Goal: Transaction & Acquisition: Purchase product/service

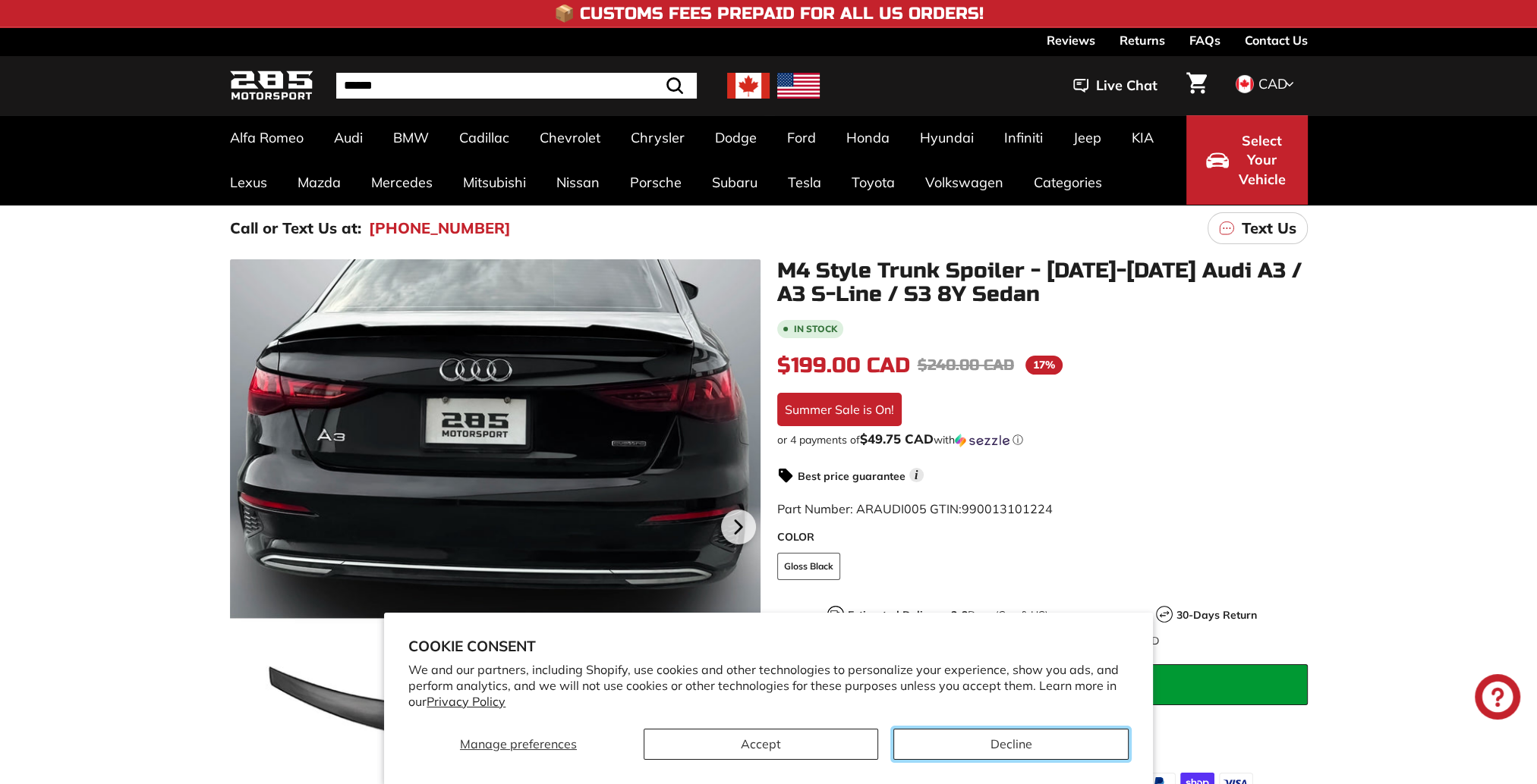
click at [943, 747] on button "Decline" at bounding box center [1011, 744] width 235 height 31
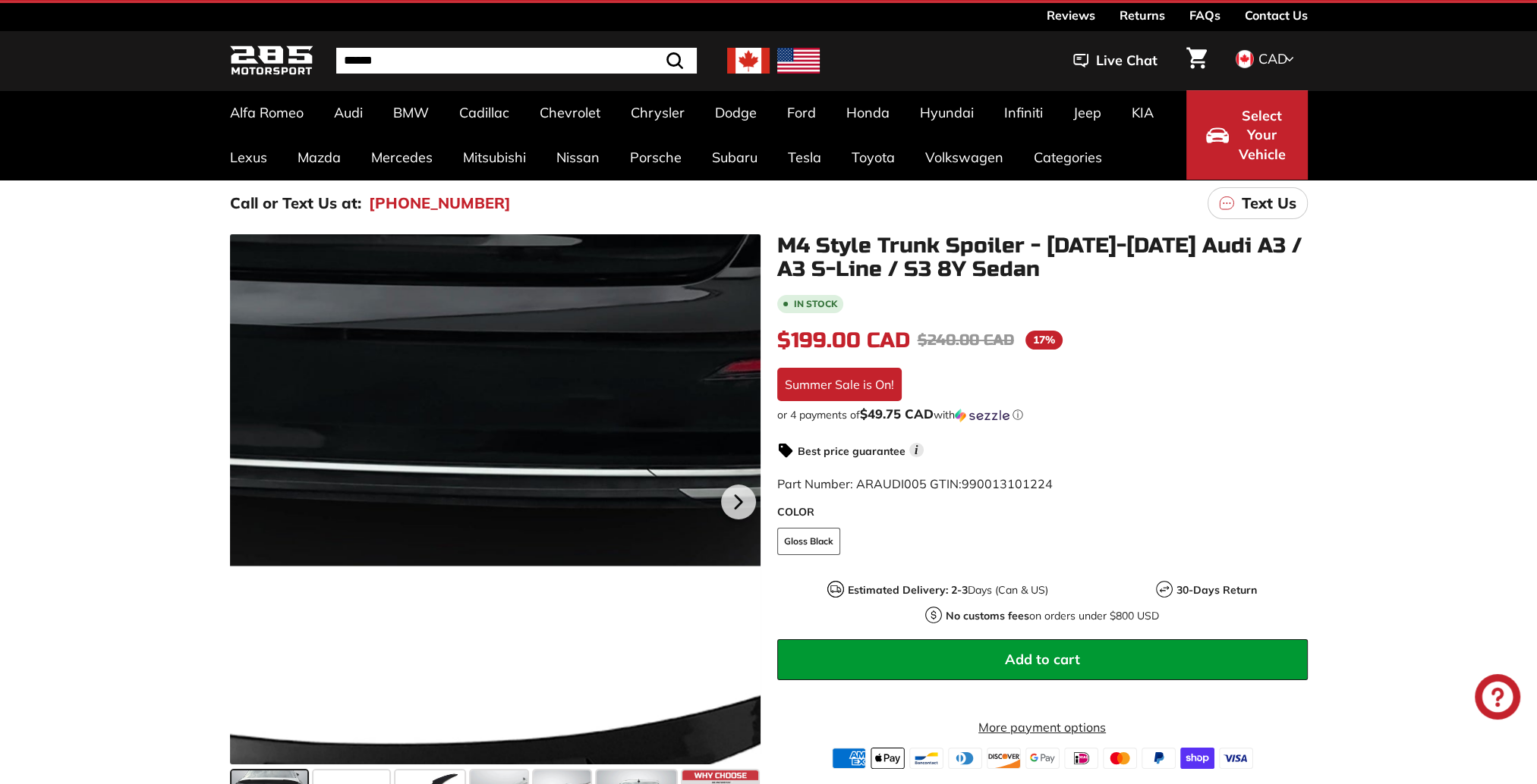
scroll to position [152, 0]
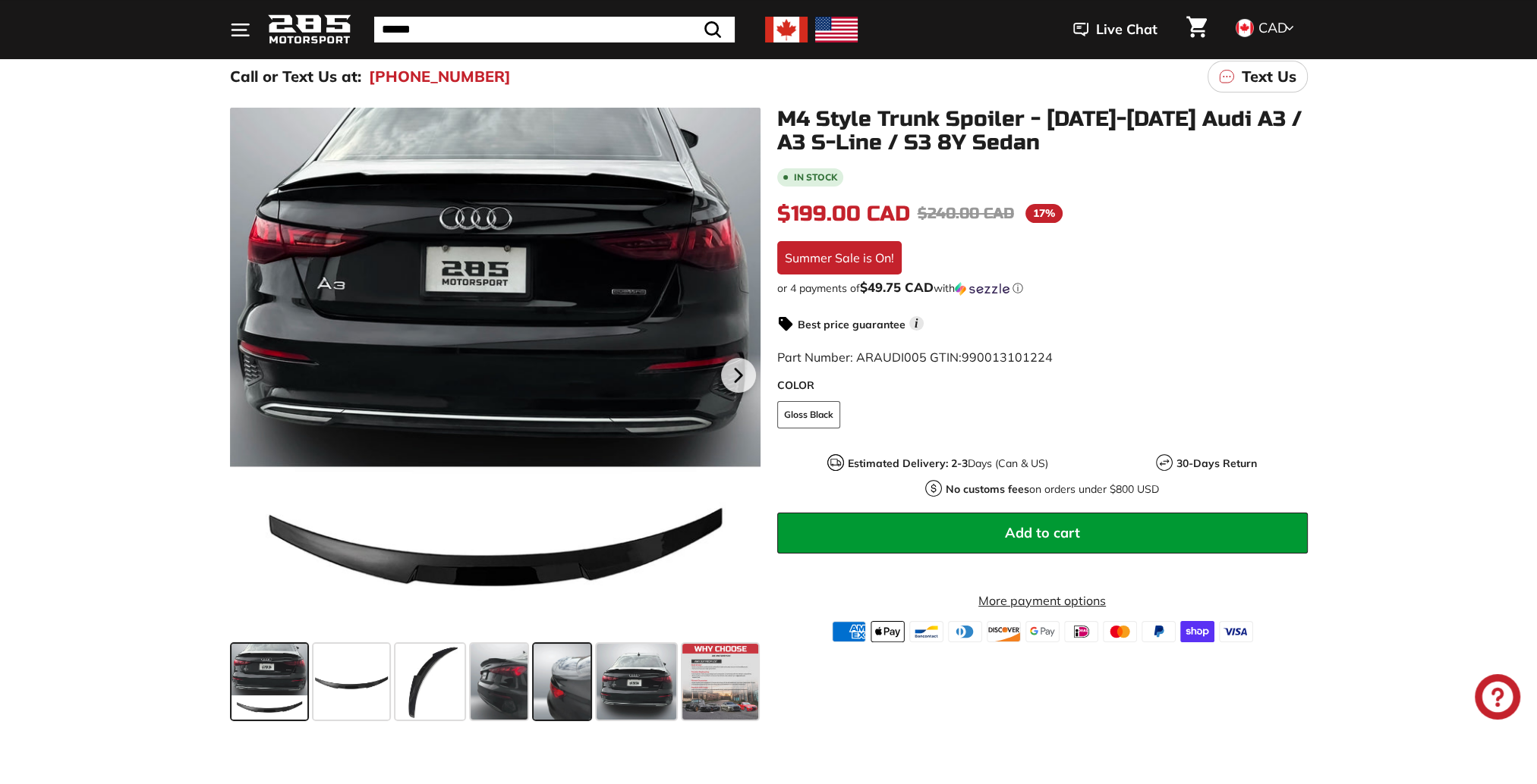
click at [547, 700] on span at bounding box center [562, 682] width 57 height 76
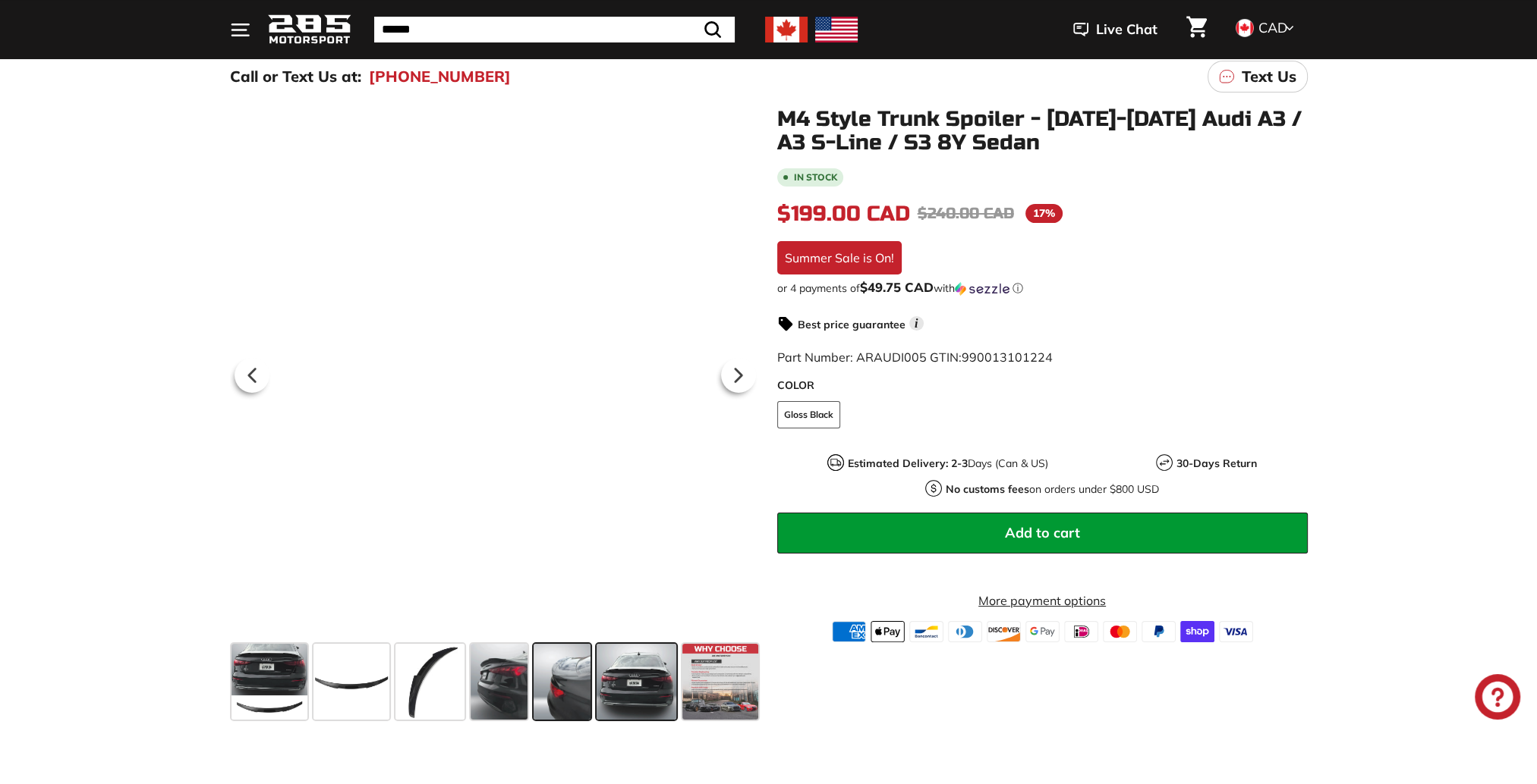
click at [641, 673] on span at bounding box center [636, 682] width 80 height 76
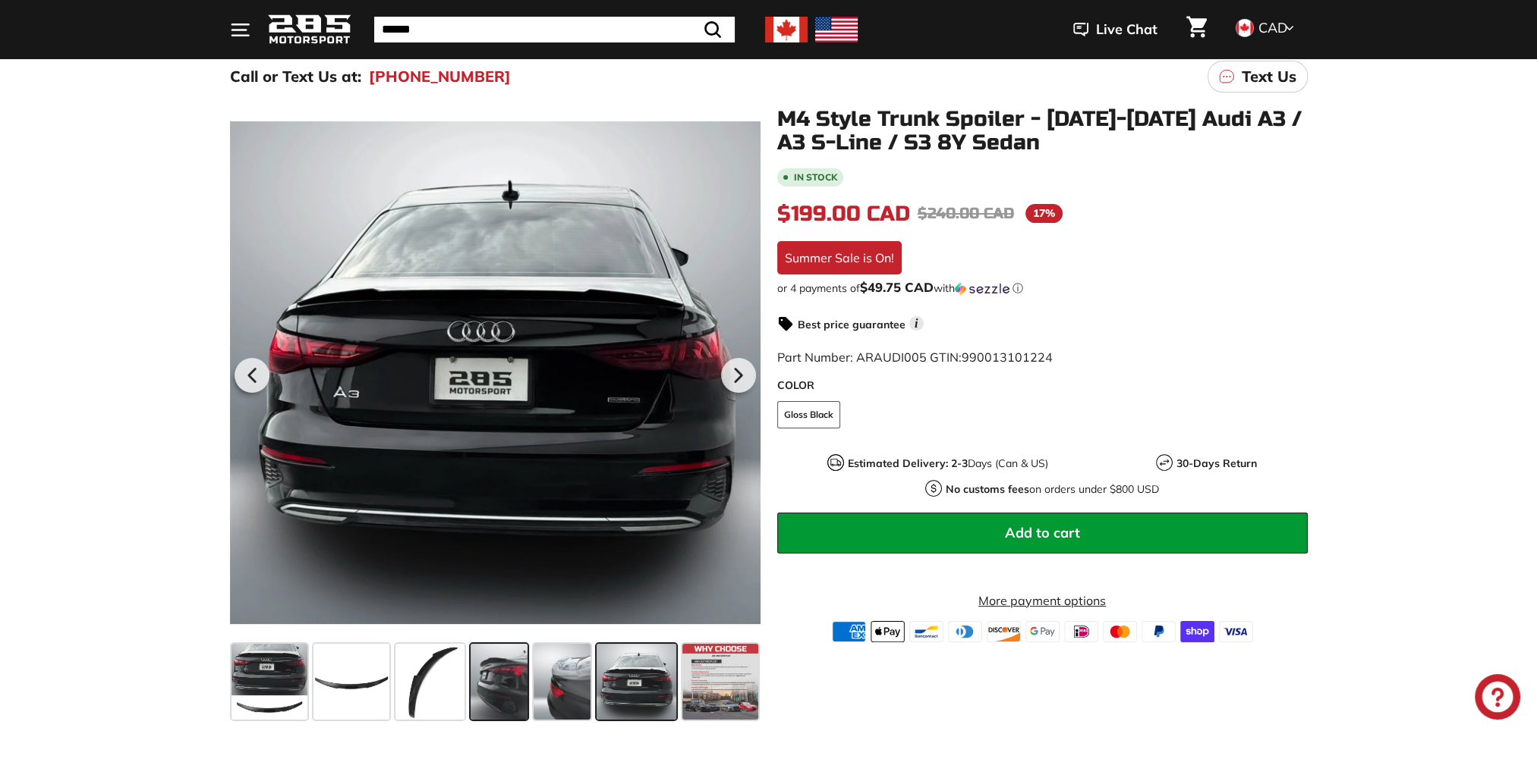
click at [502, 666] on span at bounding box center [499, 682] width 57 height 76
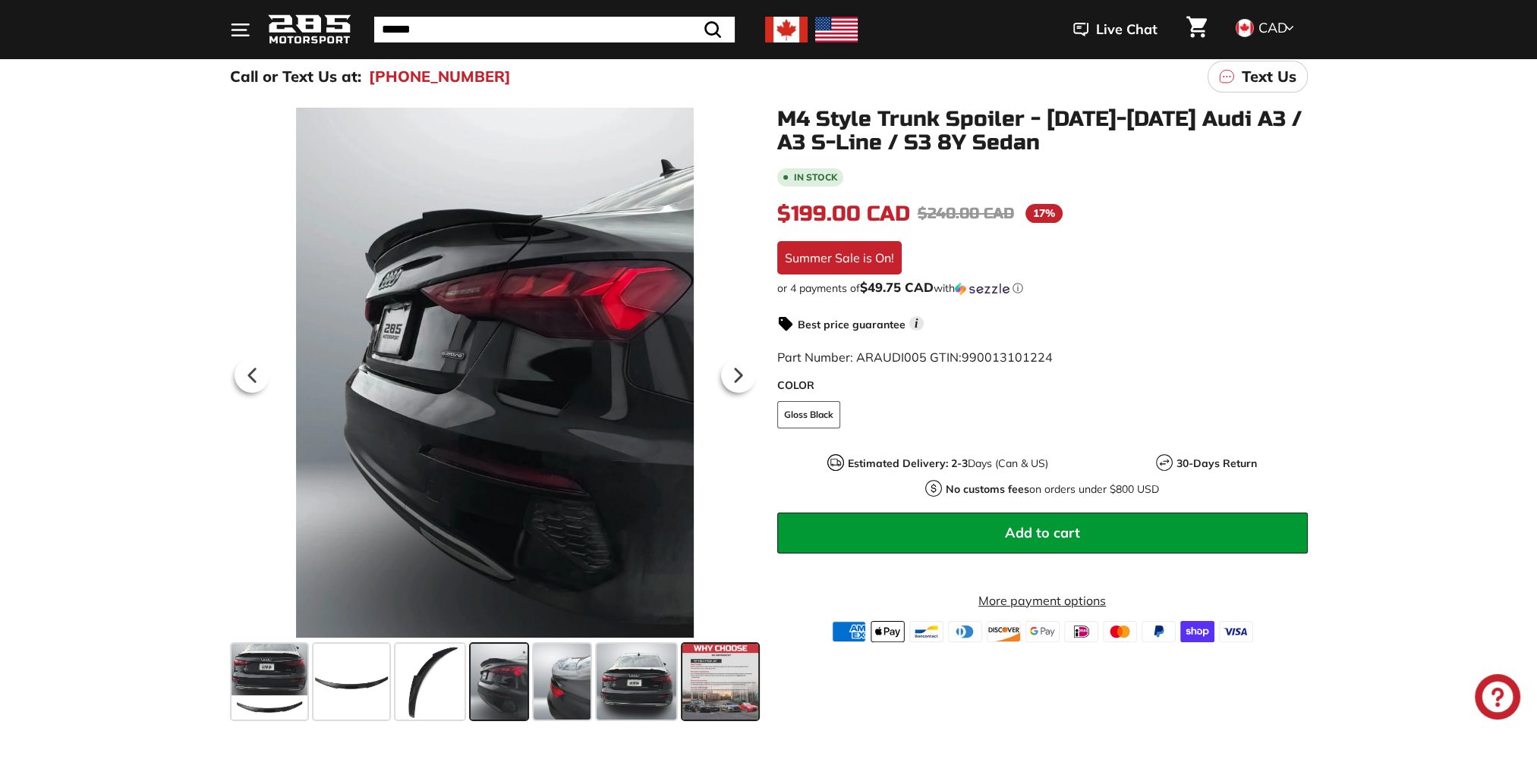
click at [734, 689] on span at bounding box center [721, 682] width 76 height 76
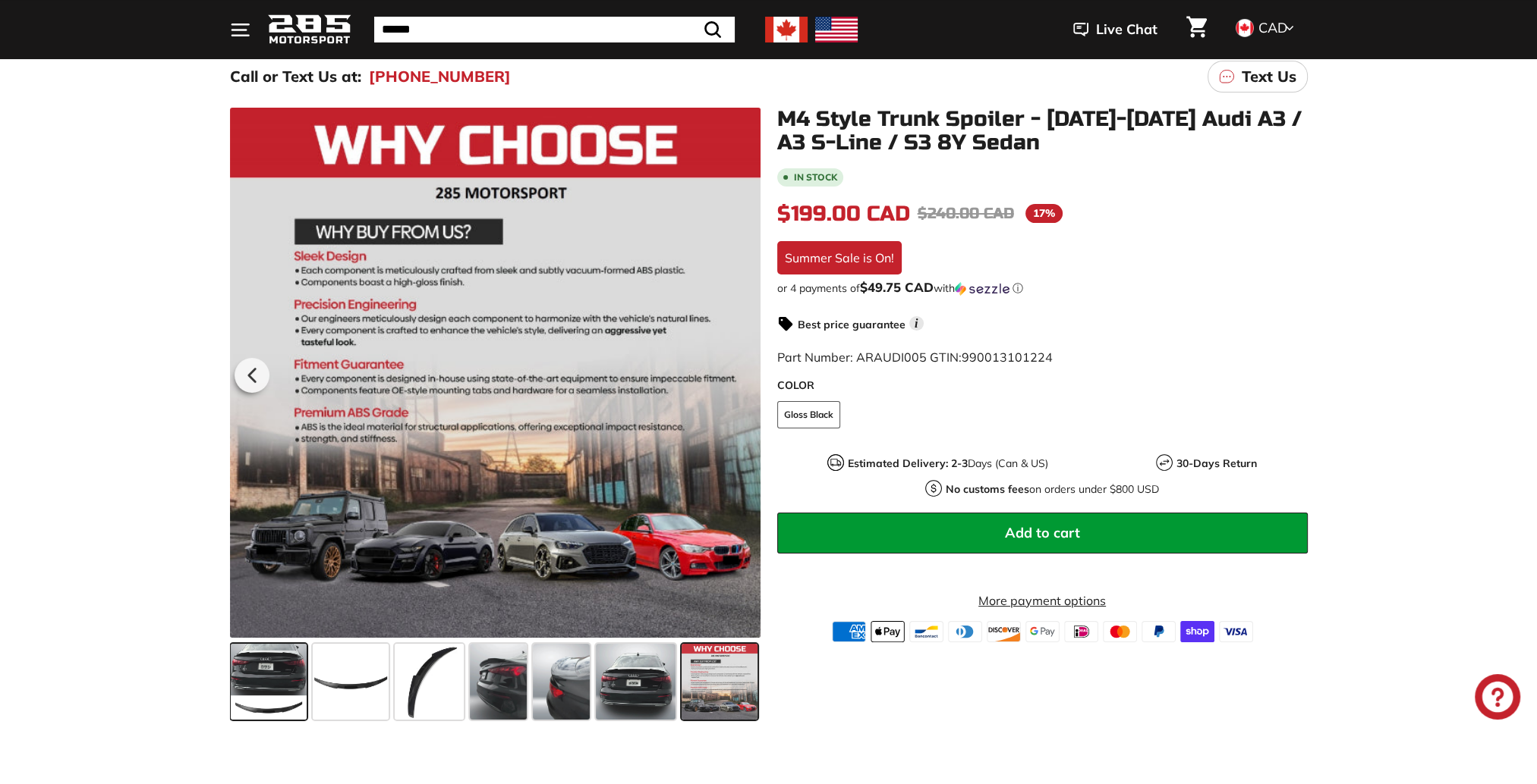
click at [257, 690] on span at bounding box center [269, 682] width 76 height 76
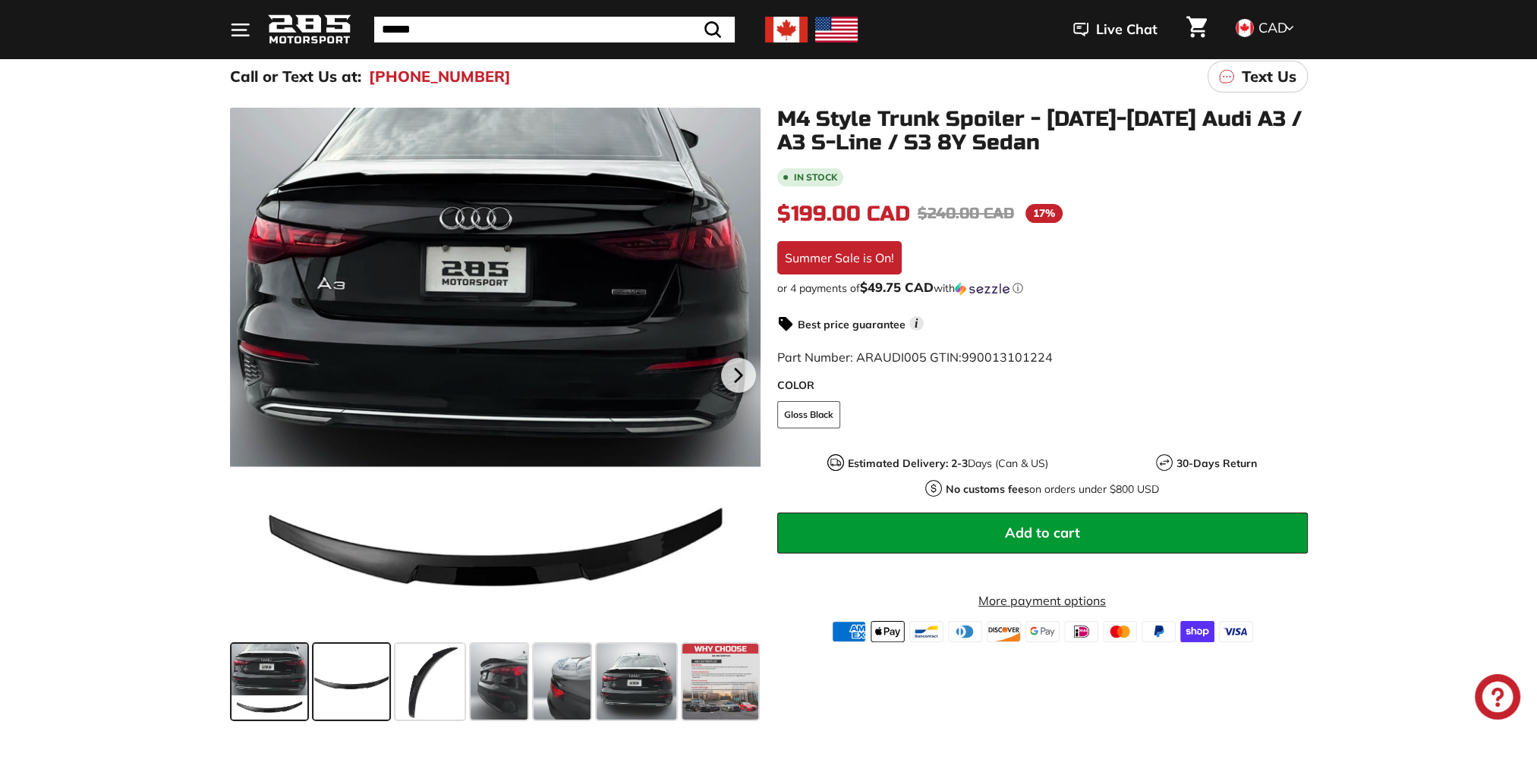
click at [343, 688] on span at bounding box center [352, 682] width 76 height 76
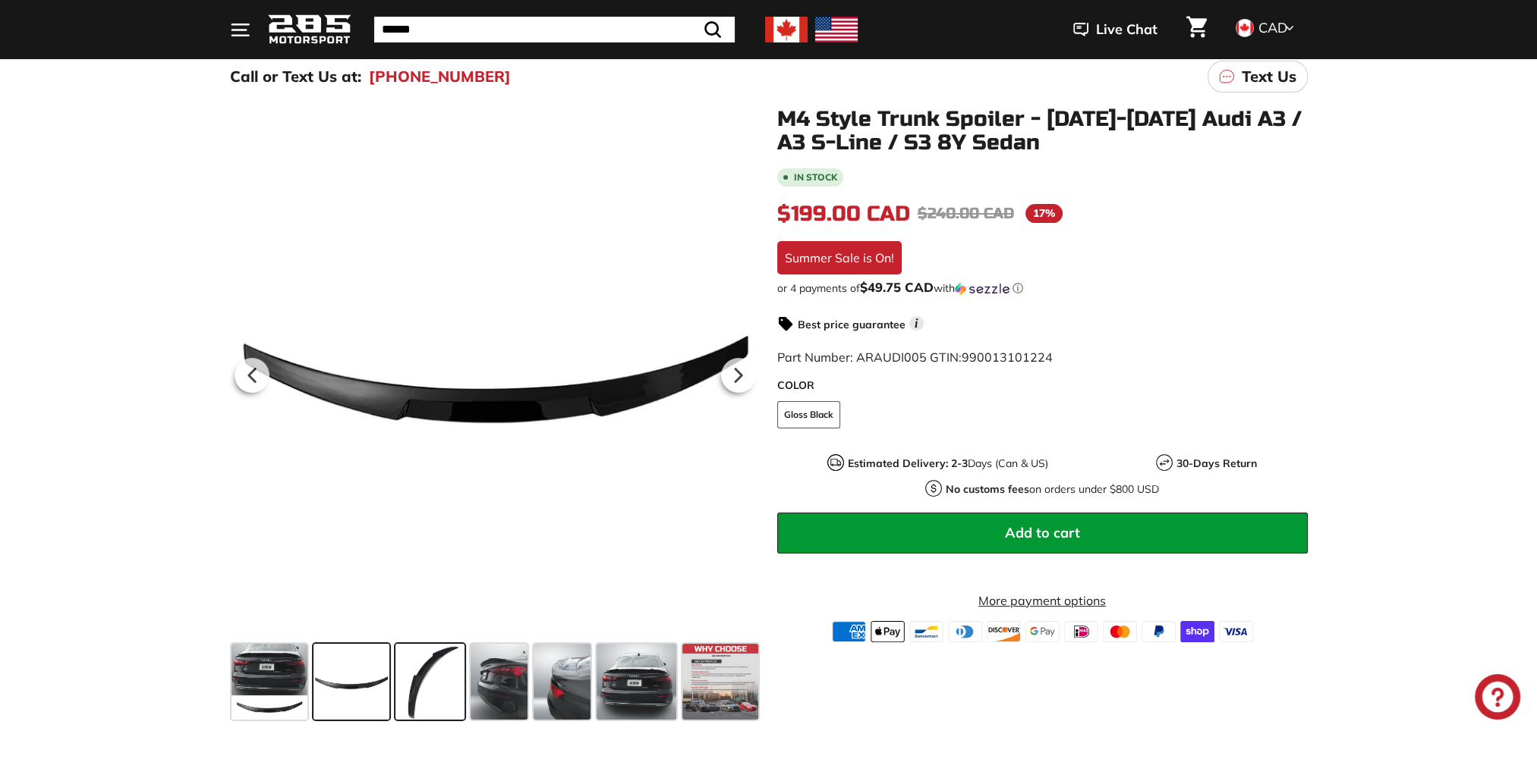
click at [443, 690] on span at bounding box center [430, 682] width 70 height 76
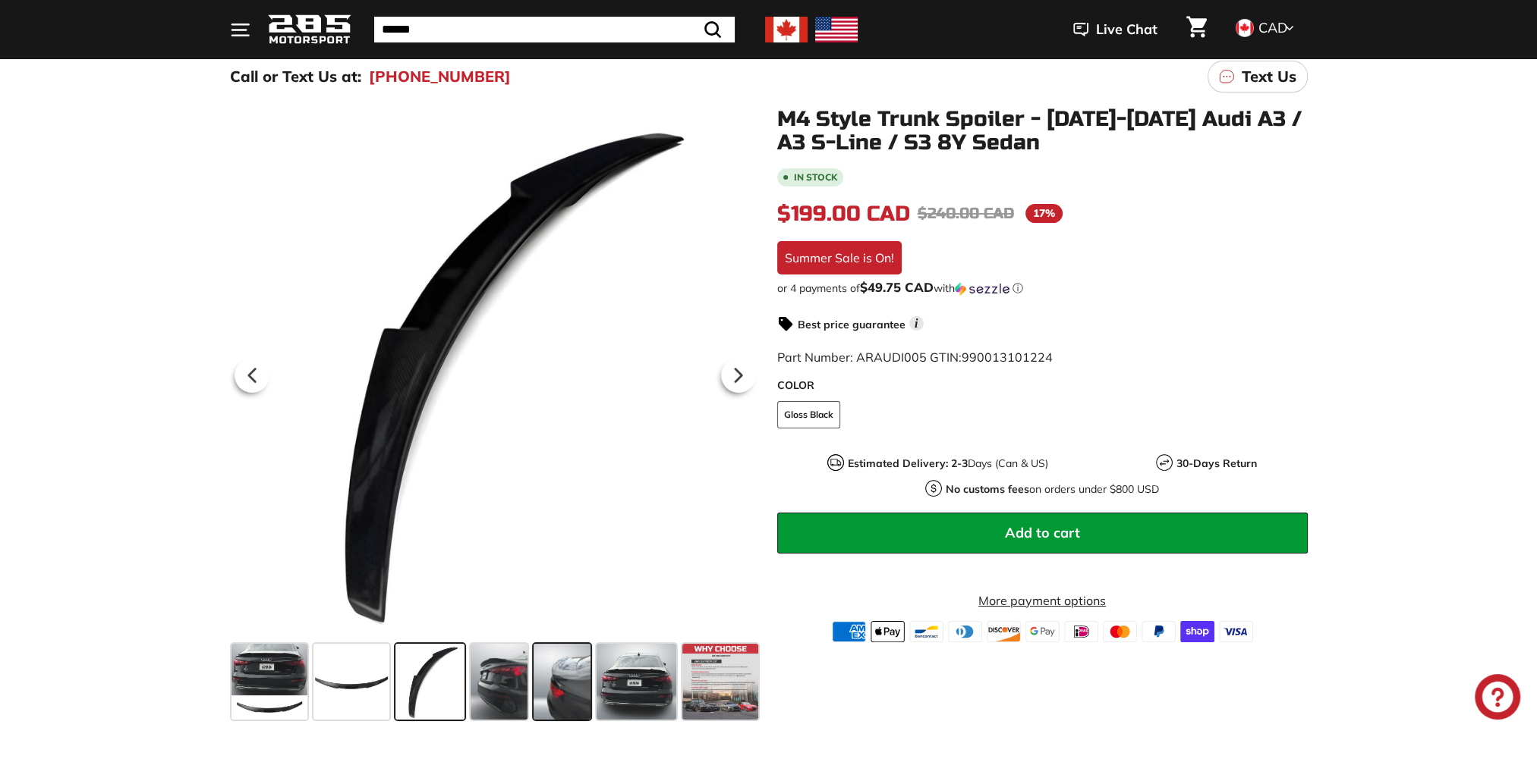
click at [553, 709] on span at bounding box center [562, 682] width 57 height 76
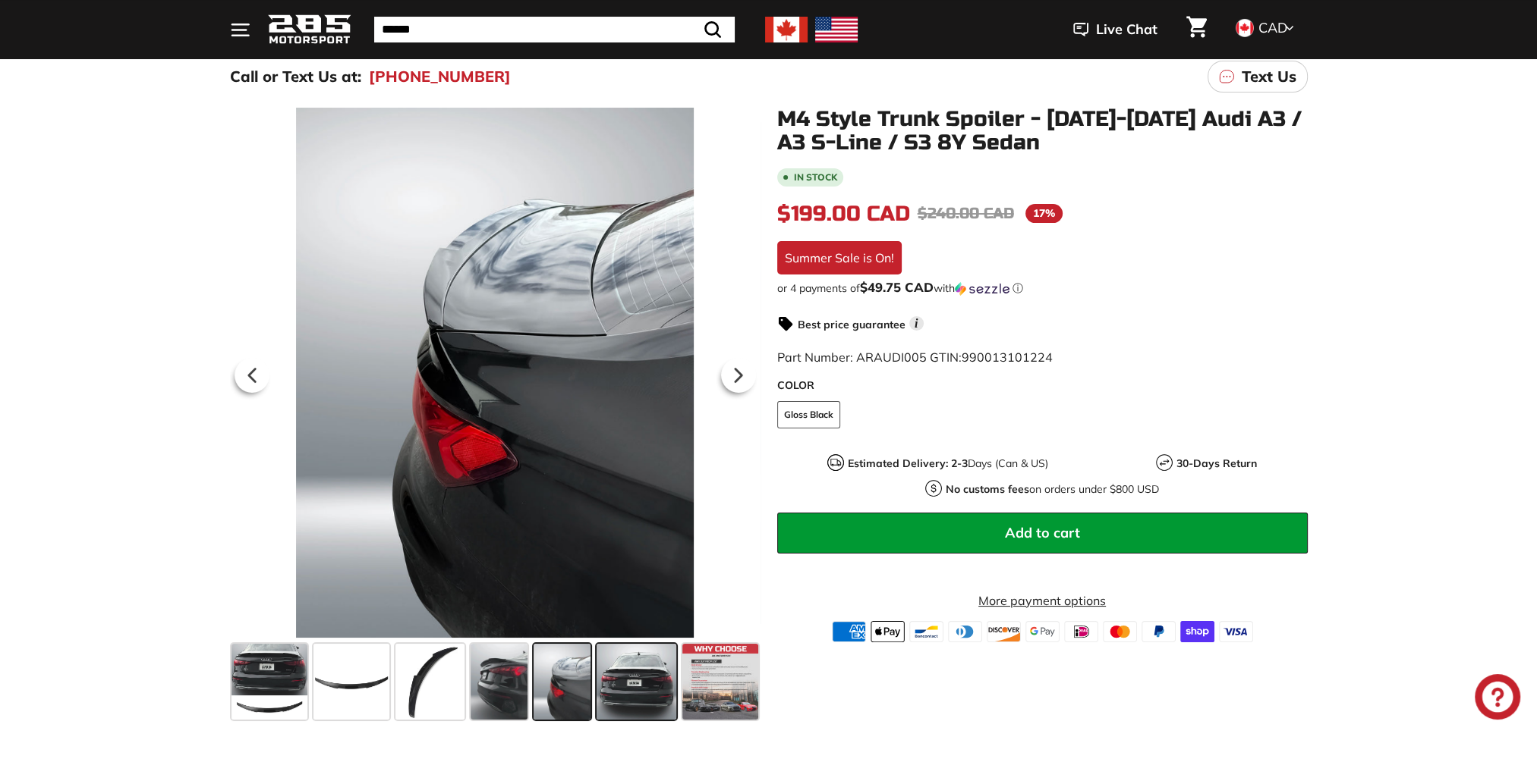
click at [628, 702] on span at bounding box center [636, 682] width 80 height 76
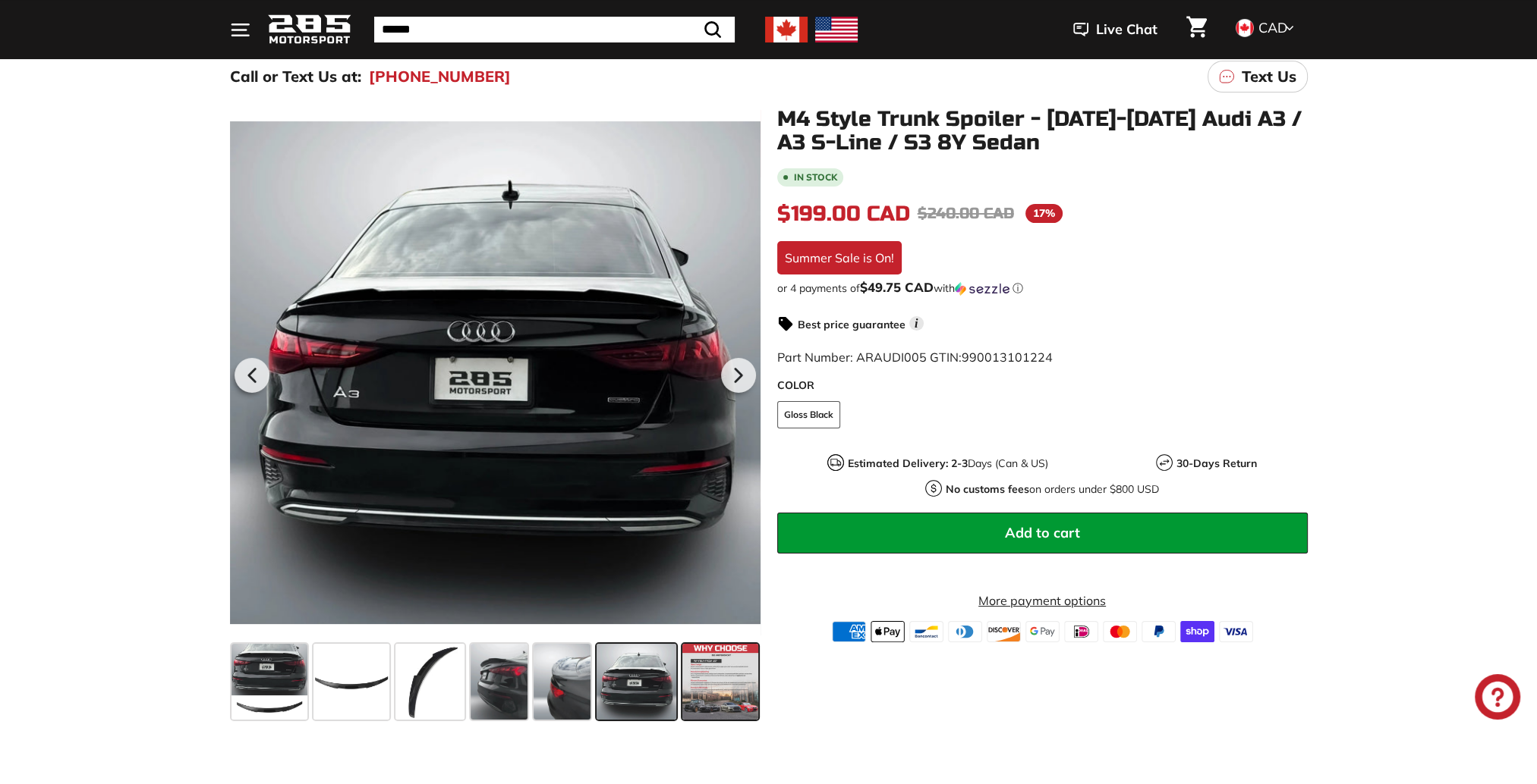
click at [693, 706] on span at bounding box center [721, 682] width 76 height 76
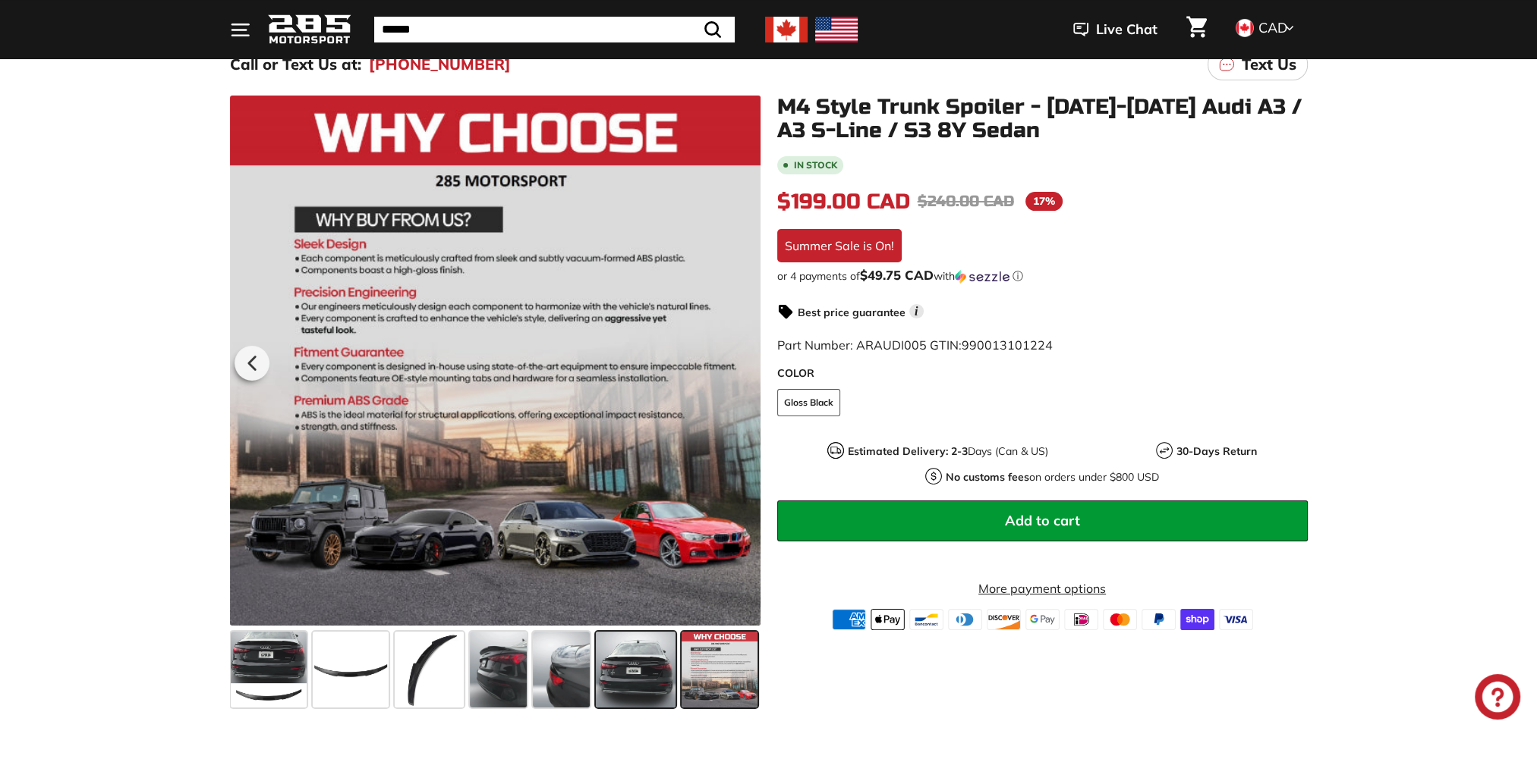
scroll to position [152, 0]
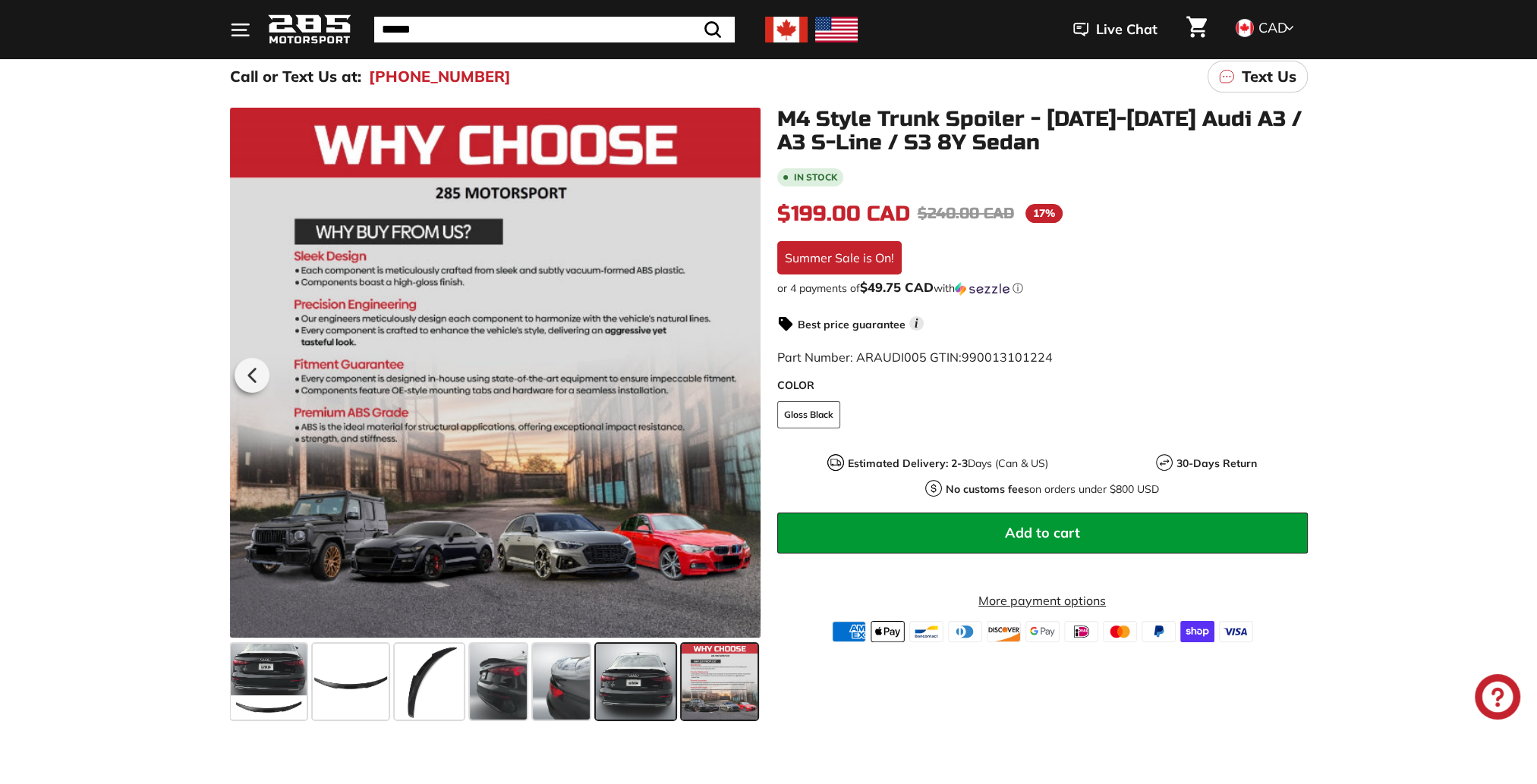
click at [632, 701] on span at bounding box center [635, 682] width 80 height 76
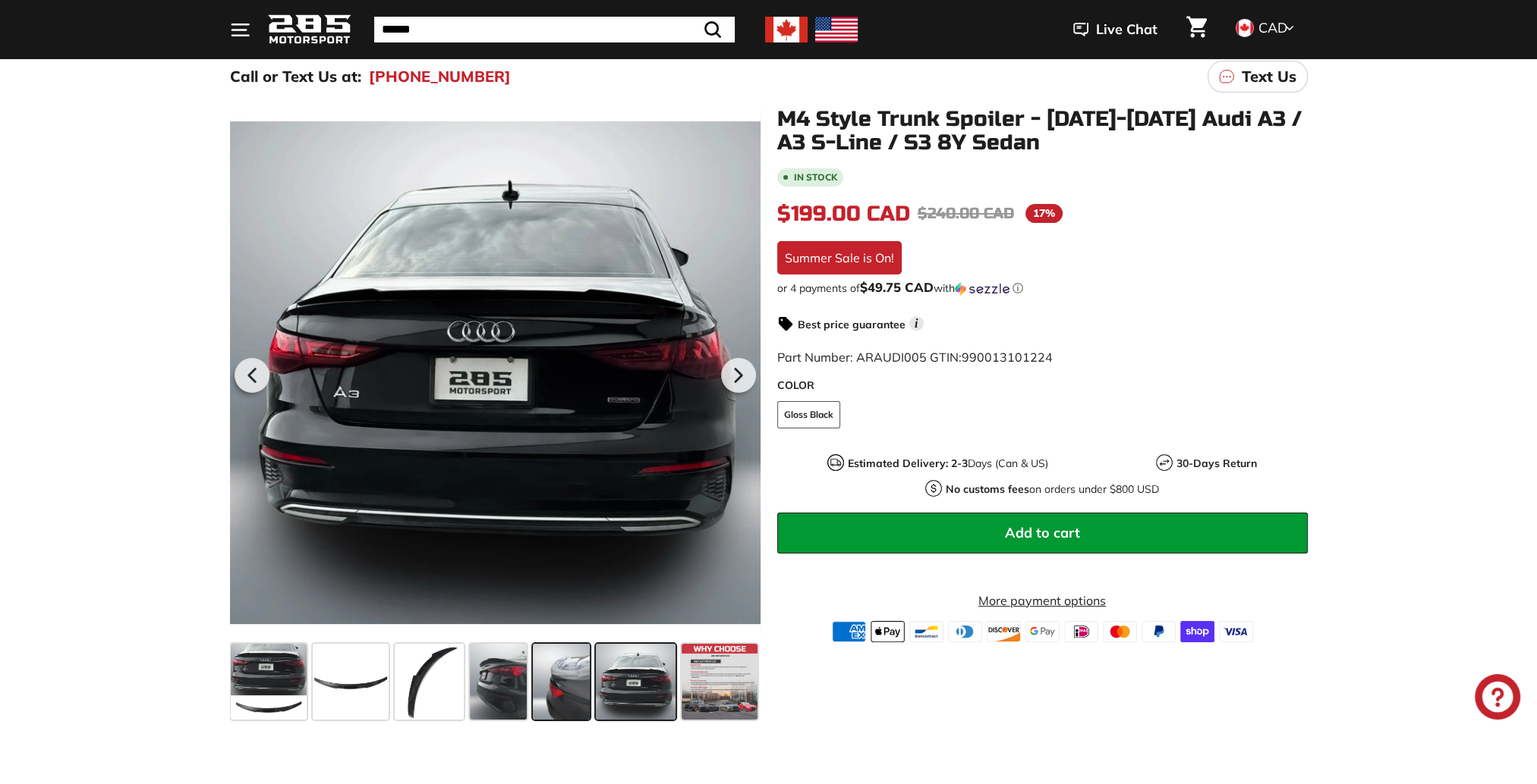
click at [568, 684] on span at bounding box center [561, 682] width 57 height 76
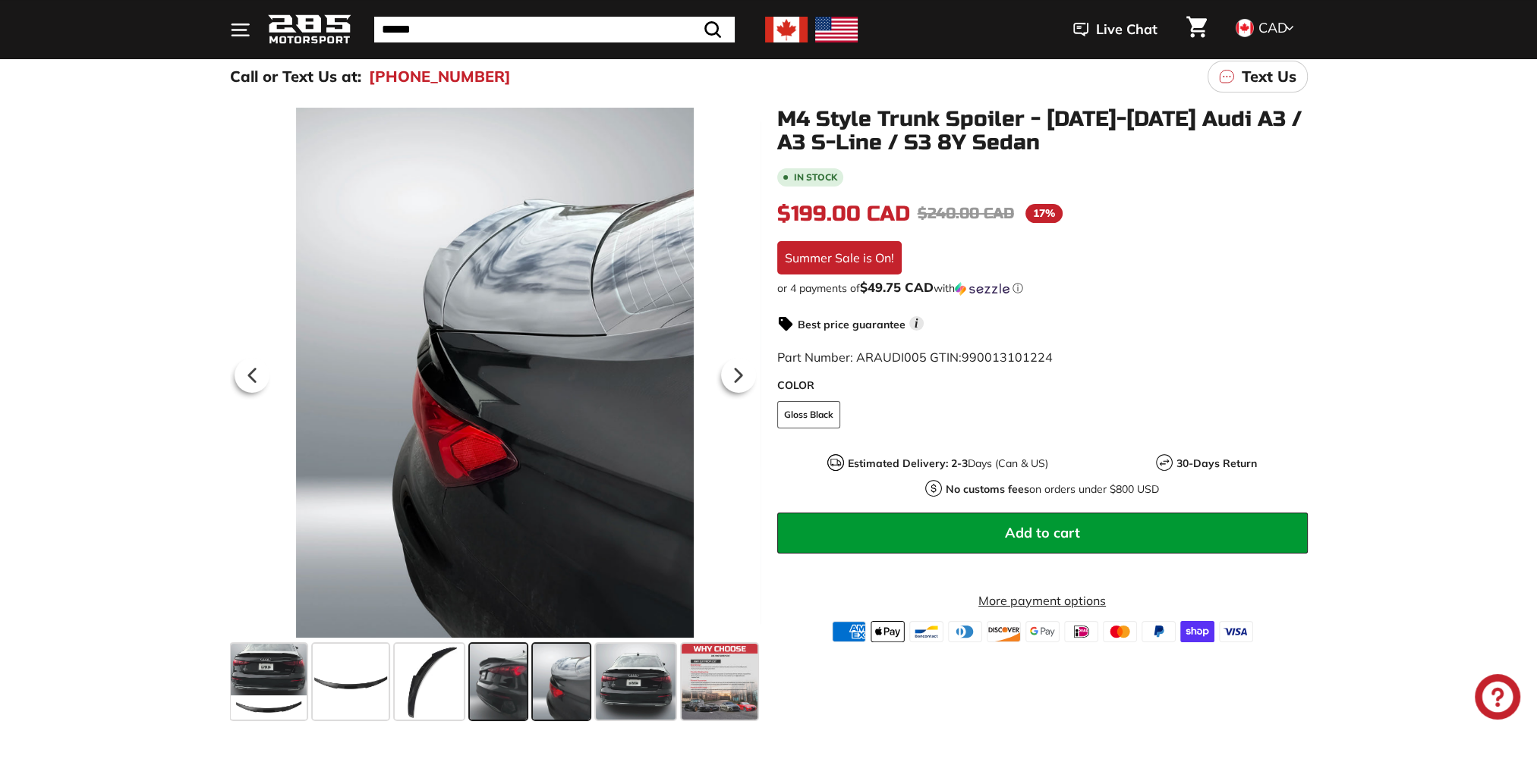
click at [472, 660] on span at bounding box center [498, 682] width 57 height 76
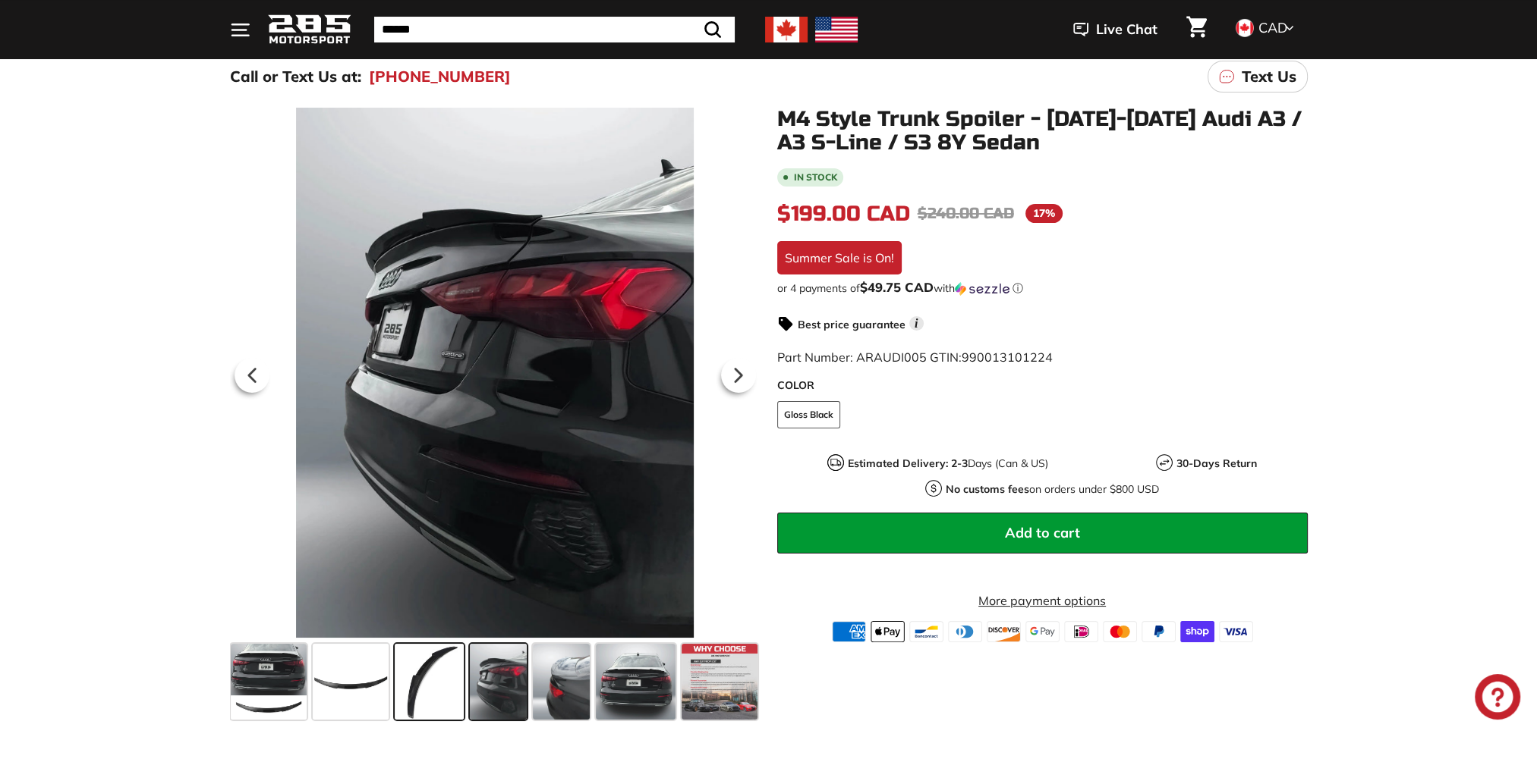
click at [413, 664] on span at bounding box center [429, 682] width 70 height 76
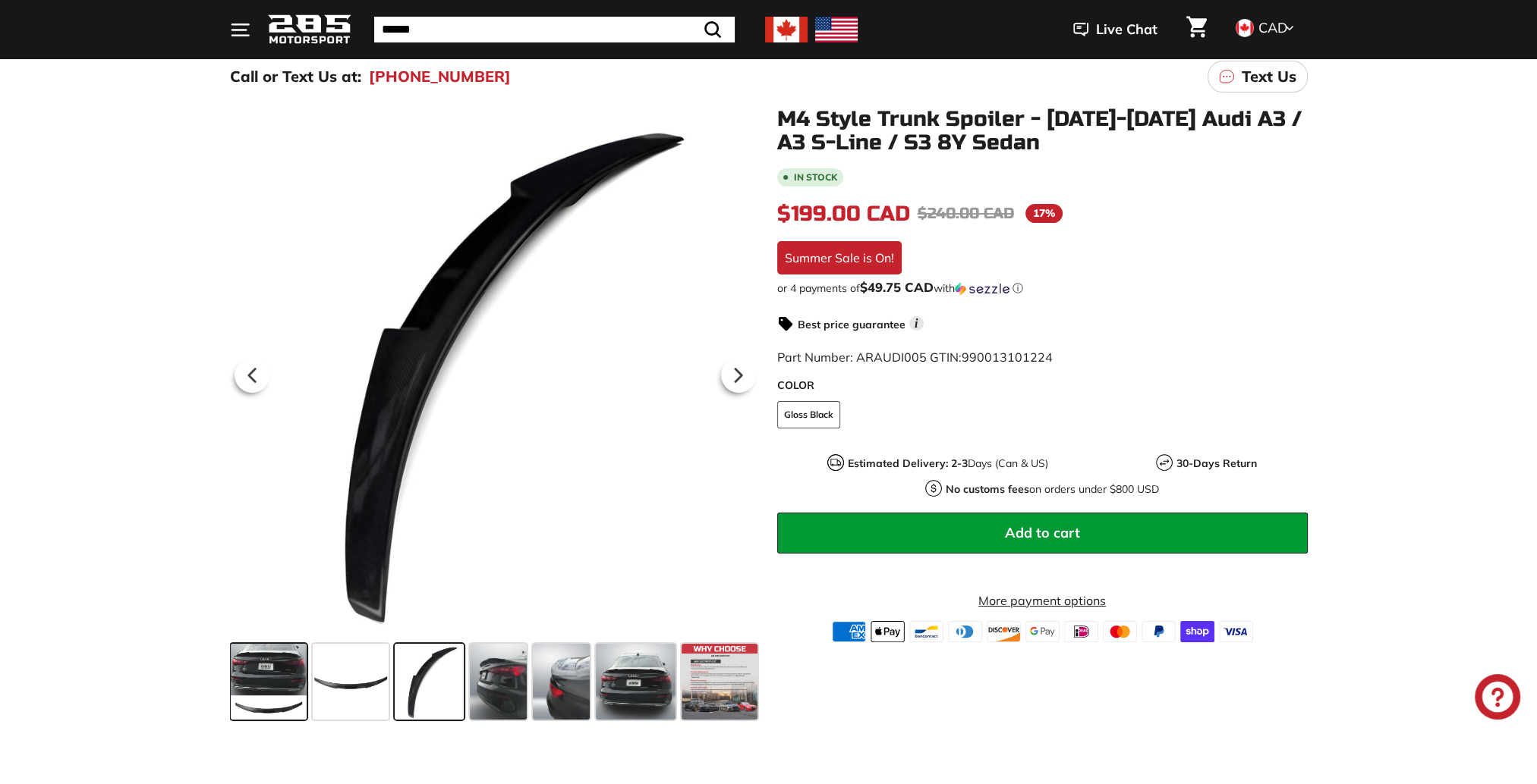
click at [284, 650] on span at bounding box center [269, 682] width 76 height 76
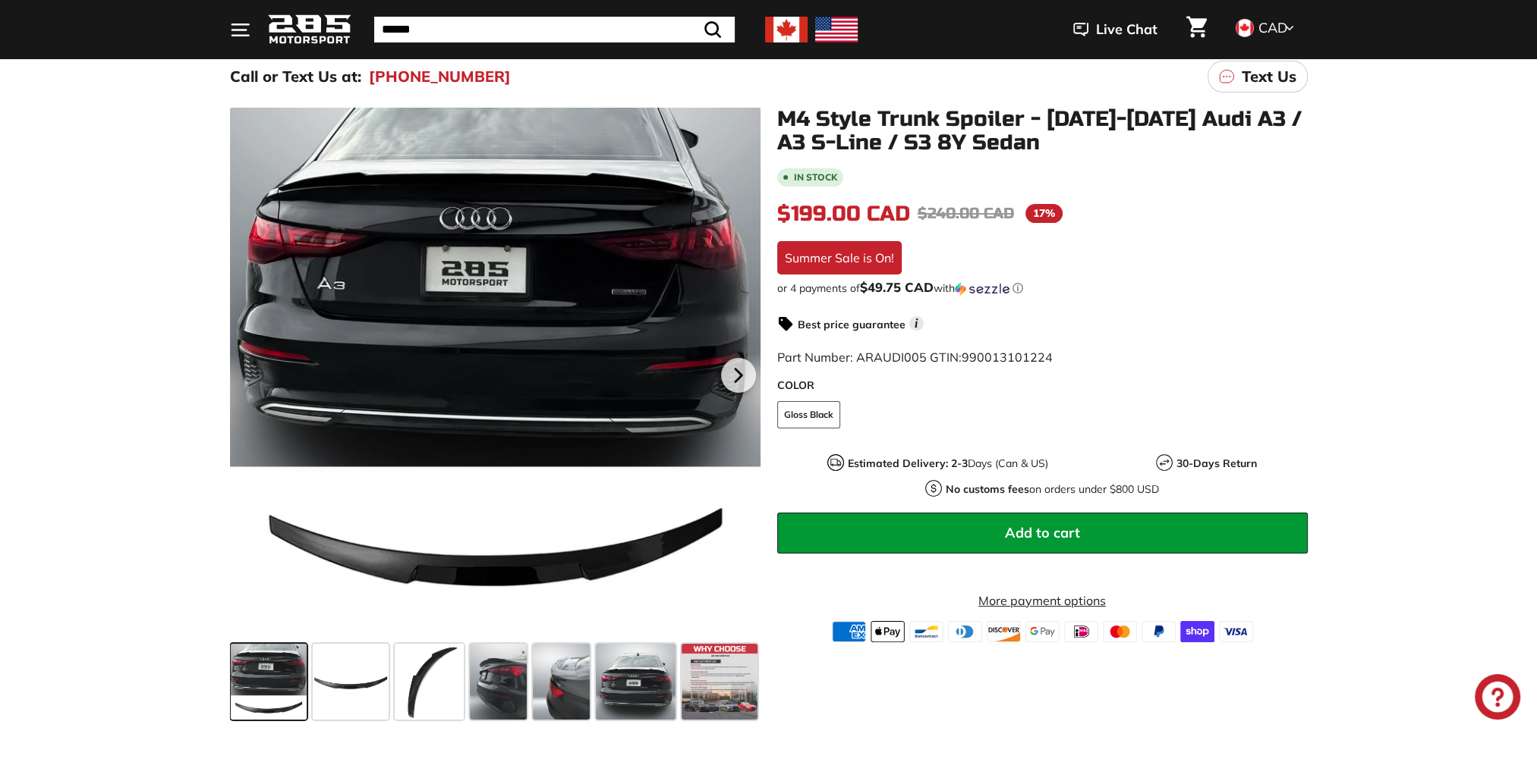
scroll to position [0, 0]
click at [227, 665] on div ".cls-1{fill:none;stroke:#000;stroke-miterlimit:10;stroke-width:2px} .cls-1{fill…" at bounding box center [487, 417] width 547 height 619
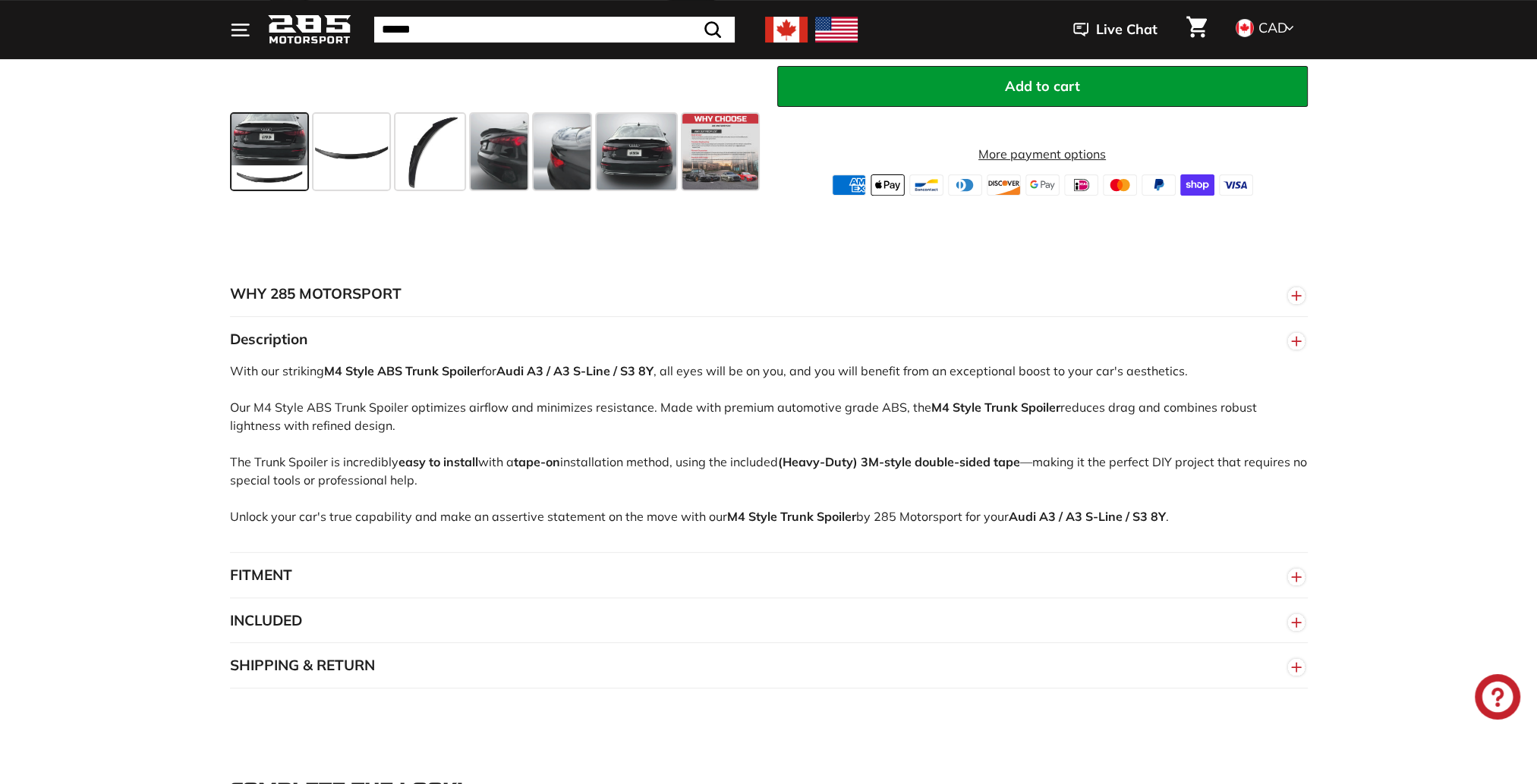
scroll to position [683, 0]
